Goal: Task Accomplishment & Management: Manage account settings

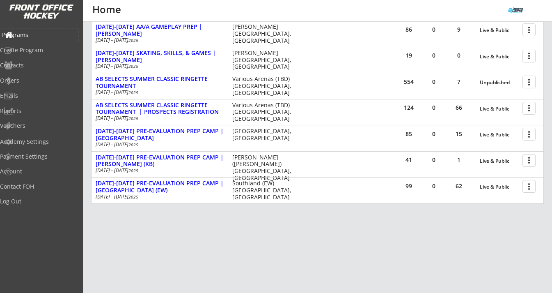
click at [43, 35] on div "Programs" at bounding box center [39, 35] width 74 height 6
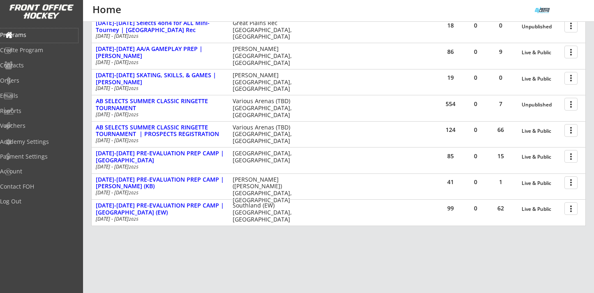
scroll to position [236, 0]
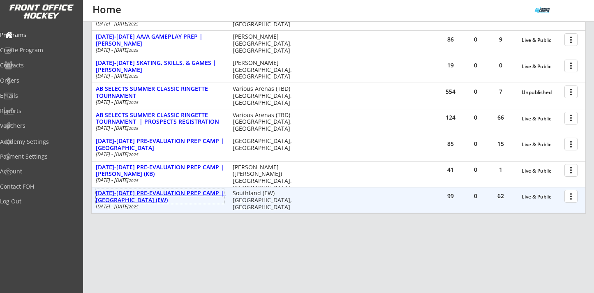
click at [159, 193] on div "AUG 25-28 PRE-EVALUATION PREP CAMP | Southland (EW)" at bounding box center [160, 197] width 128 height 14
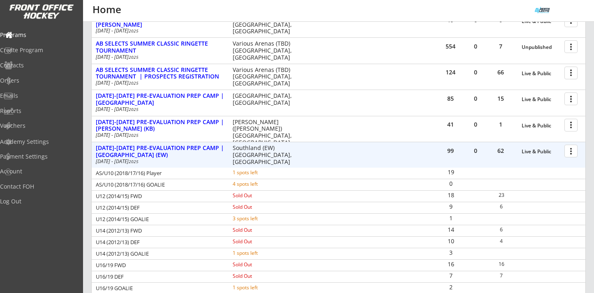
scroll to position [281, 0]
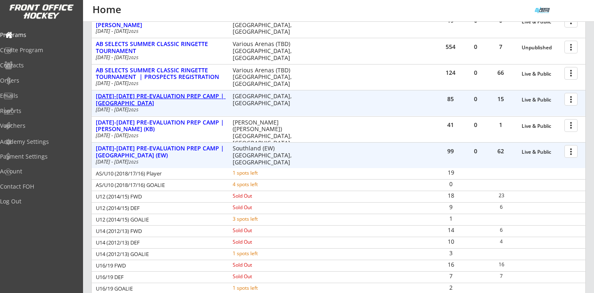
click at [179, 97] on div "AUG 25-28 PRE-EVALUATION PREP CAMP | Great Plains" at bounding box center [160, 100] width 128 height 14
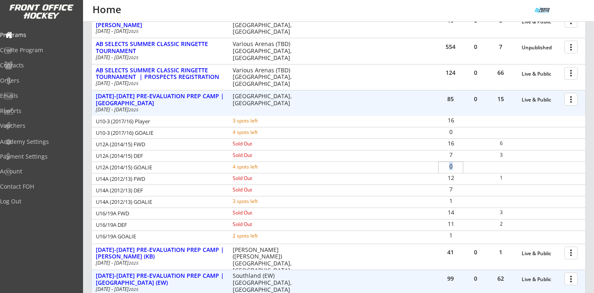
drag, startPoint x: 453, startPoint y: 168, endPoint x: 446, endPoint y: 168, distance: 7.4
click at [446, 168] on div "0" at bounding box center [450, 166] width 24 height 6
click at [178, 97] on div "AUG 25-28 PRE-EVALUATION PREP CAMP | Great Plains" at bounding box center [160, 100] width 128 height 14
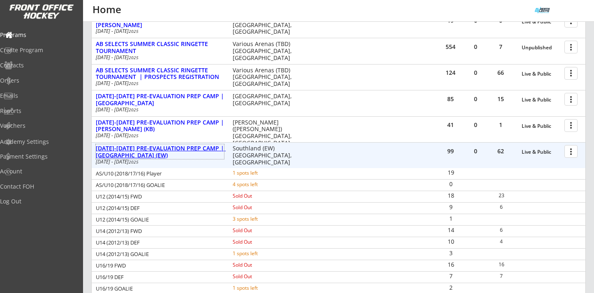
click at [178, 150] on div "AUG 25-28 PRE-EVALUATION PREP CAMP | Southland (EW)" at bounding box center [160, 152] width 128 height 14
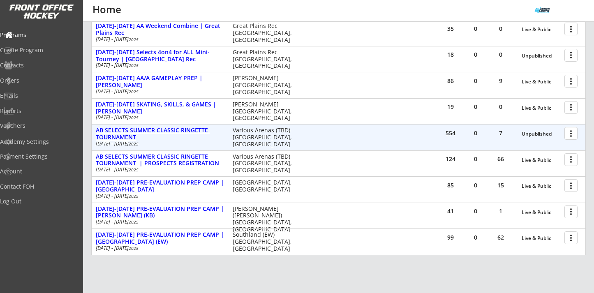
scroll to position [193, 0]
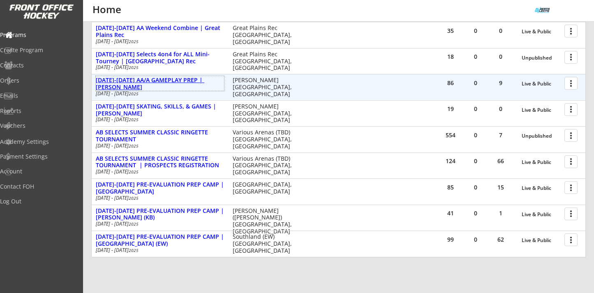
click at [201, 82] on div "AUG 18-21 AA/A GAMEPLAY PREP | Jimmie Condon" at bounding box center [160, 84] width 128 height 14
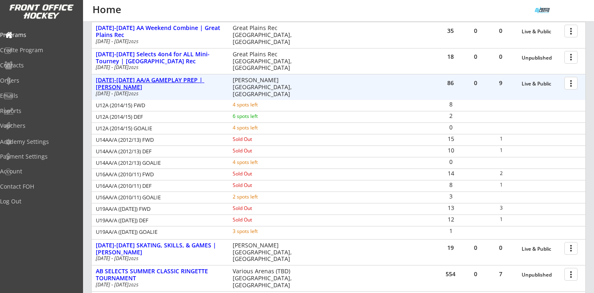
click at [176, 83] on div "AUG 18-21 AA/A GAMEPLAY PREP | Jimmie Condon" at bounding box center [160, 84] width 128 height 14
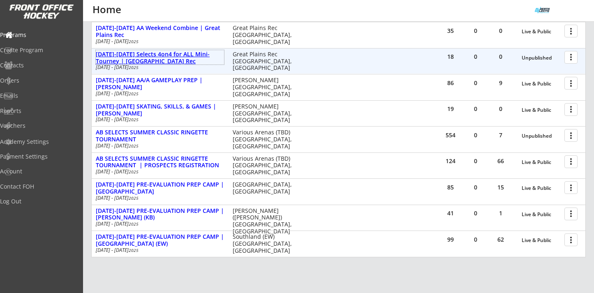
click at [202, 55] on div "AUG 16-17 Selects 4on4 for ALL Mini-Tourney | Great Plains Rec" at bounding box center [160, 58] width 128 height 14
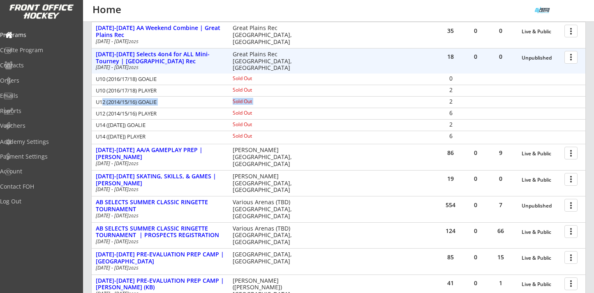
drag, startPoint x: 99, startPoint y: 104, endPoint x: 449, endPoint y: 102, distance: 349.6
click at [449, 102] on div "U12 (2014/15/16) GOALIE Sold Out 2" at bounding box center [338, 102] width 493 height 11
click at [552, 60] on div at bounding box center [572, 57] width 14 height 14
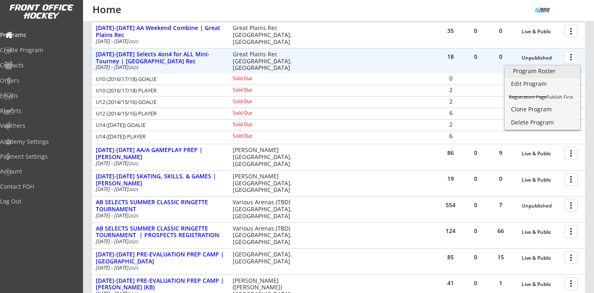
click at [541, 72] on div "Program Roster" at bounding box center [542, 71] width 59 height 6
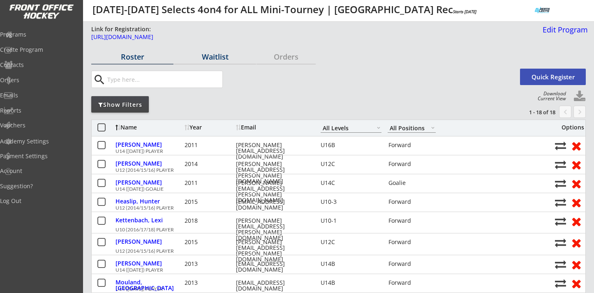
select select ""All Levels""
select select ""All Positions""
click at [131, 106] on div "Show Filters" at bounding box center [120, 105] width 58 height 8
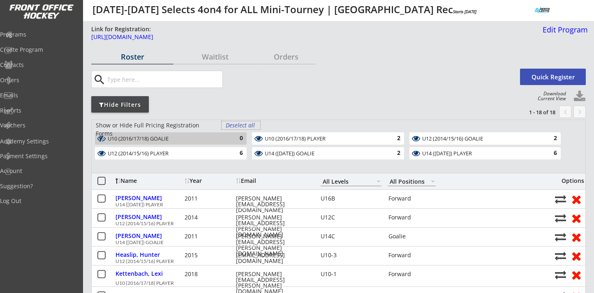
click at [235, 123] on div "Deselect all" at bounding box center [241, 125] width 30 height 8
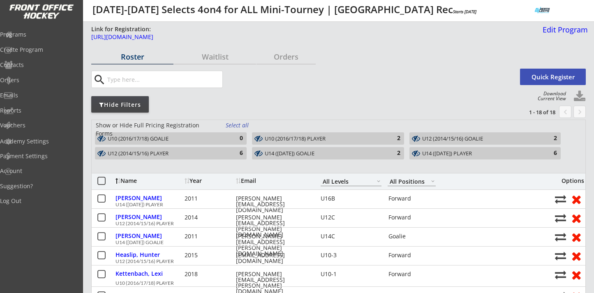
click at [364, 138] on div "U10 (2016/17/18) PLAYER" at bounding box center [323, 139] width 117 height 7
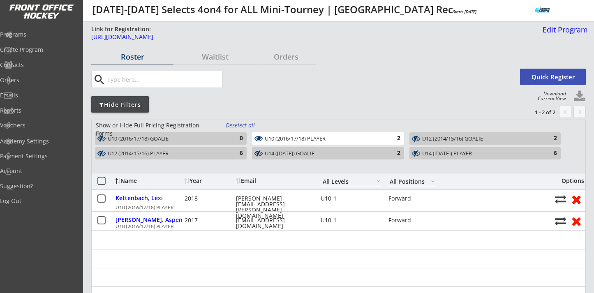
click at [364, 138] on div "U10 (2016/17/18) PLAYER" at bounding box center [323, 139] width 117 height 7
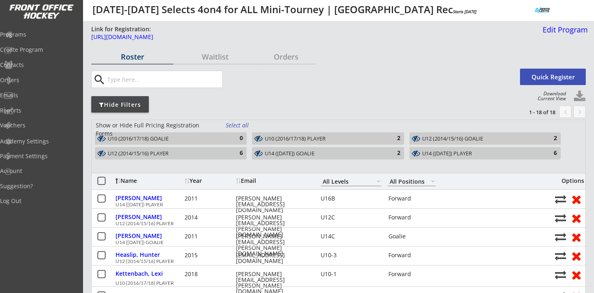
click at [364, 150] on div "U14 ([DATE]) GOALIE" at bounding box center [323, 154] width 117 height 8
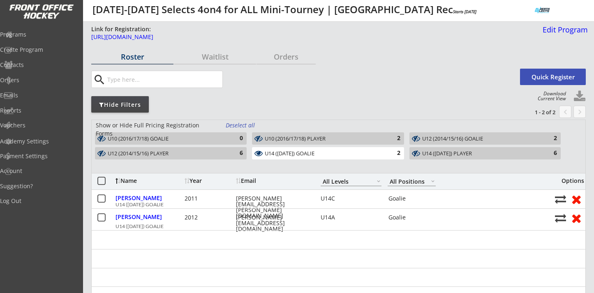
click at [369, 153] on div "U14 (2011/12/13) GOALIE" at bounding box center [323, 153] width 117 height 7
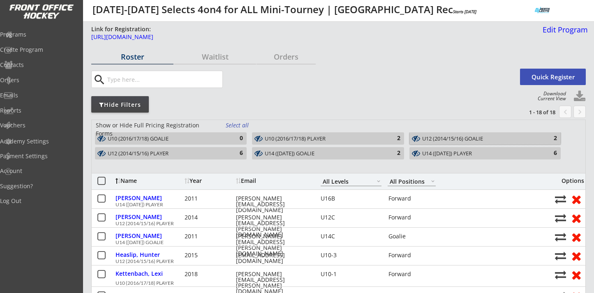
click at [436, 140] on div "U12 (2014/15/16) GOALIE" at bounding box center [480, 139] width 116 height 7
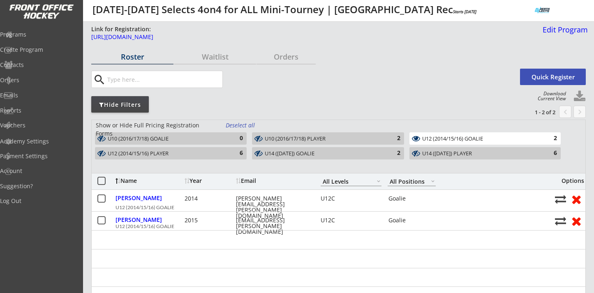
click at [436, 140] on div "U12 (2014/15/16) GOALIE" at bounding box center [480, 139] width 116 height 7
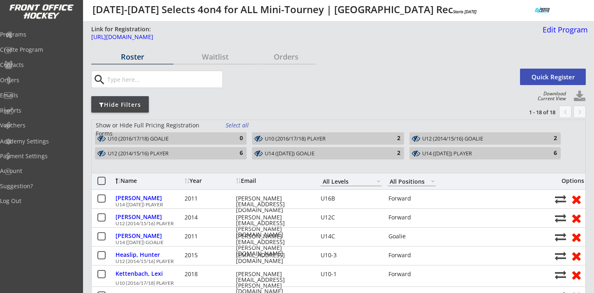
click at [391, 147] on div "U14 (2011/12/13) GOALIE 2" at bounding box center [328, 153] width 152 height 12
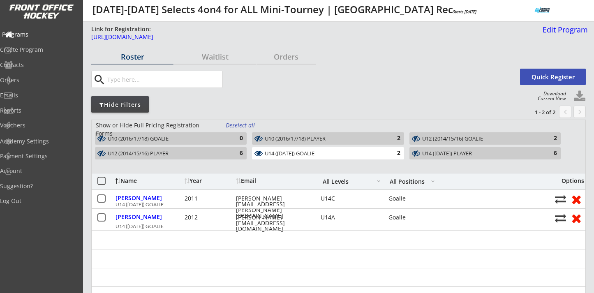
click at [36, 32] on div "Programs" at bounding box center [39, 35] width 74 height 6
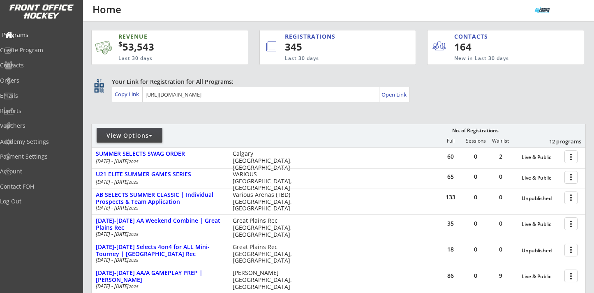
click at [47, 35] on div "Programs" at bounding box center [39, 35] width 74 height 6
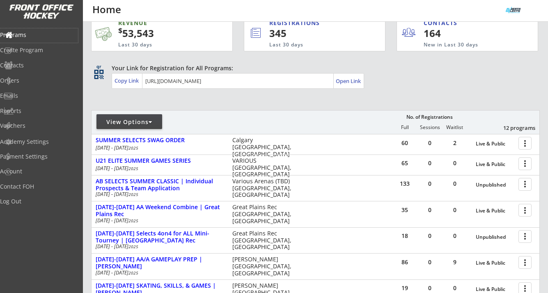
scroll to position [14, 0]
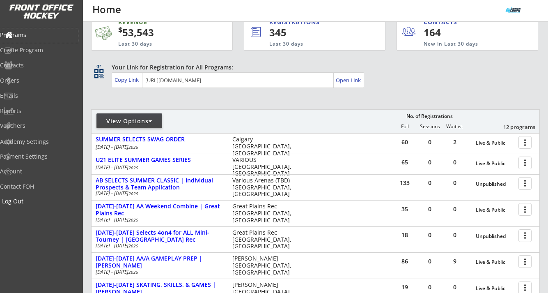
click at [37, 199] on div "Log Out" at bounding box center [39, 201] width 74 height 6
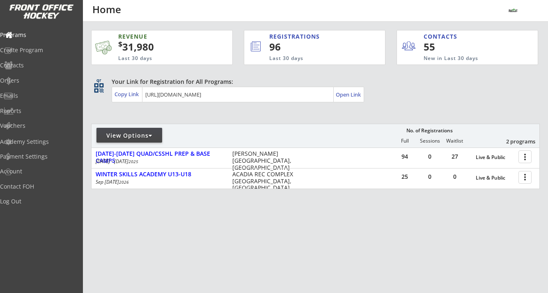
click at [208, 146] on div "View Options No. of Registrations Full Sessions Waitlist 2 programs" at bounding box center [315, 136] width 449 height 24
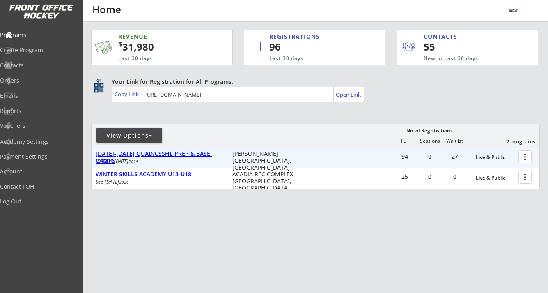
click at [208, 150] on div "[DATE]-[DATE] QUAD/CSSHL PREP & BASE CAMPS" at bounding box center [160, 157] width 128 height 14
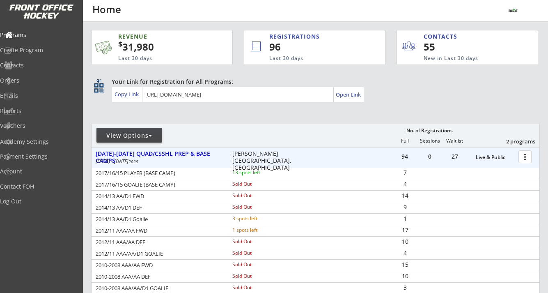
scroll to position [30, 0]
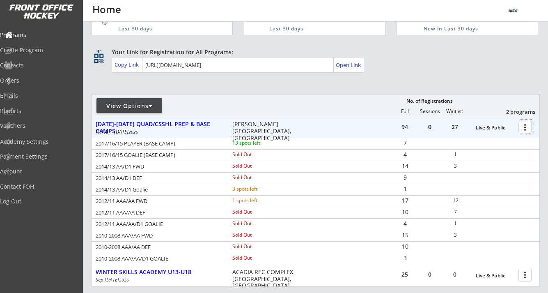
click at [529, 127] on div at bounding box center [527, 127] width 14 height 14
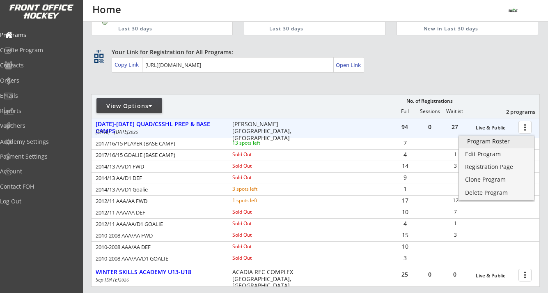
click at [500, 144] on div "Program Roster" at bounding box center [496, 141] width 59 height 6
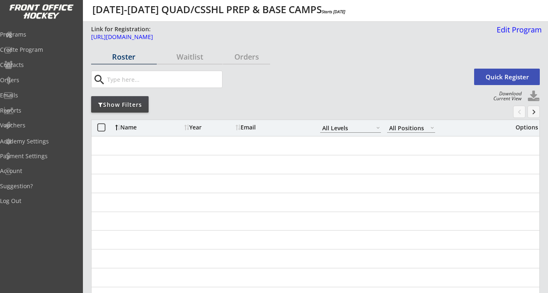
select select ""All Levels""
select select ""All Positions""
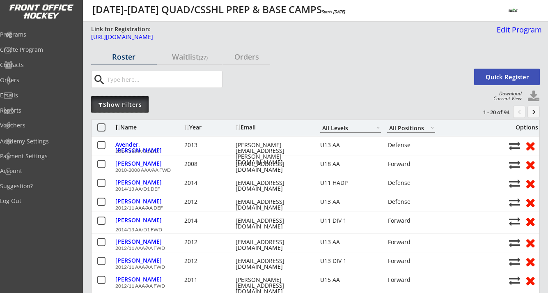
click at [124, 101] on div "Show Filters" at bounding box center [120, 105] width 58 height 8
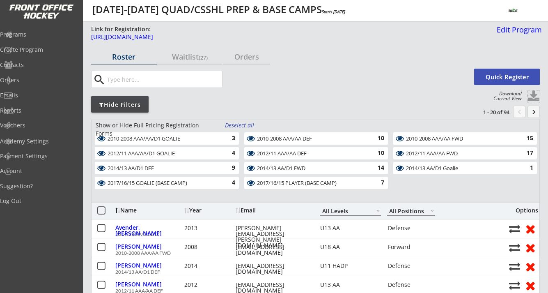
click at [534, 93] on button at bounding box center [534, 96] width 12 height 12
select select ""Player Info""
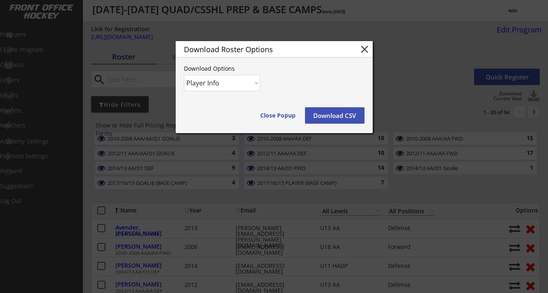
click at [331, 115] on button "Download CSV" at bounding box center [335, 115] width 60 height 16
